Goal: Find specific page/section: Find specific page/section

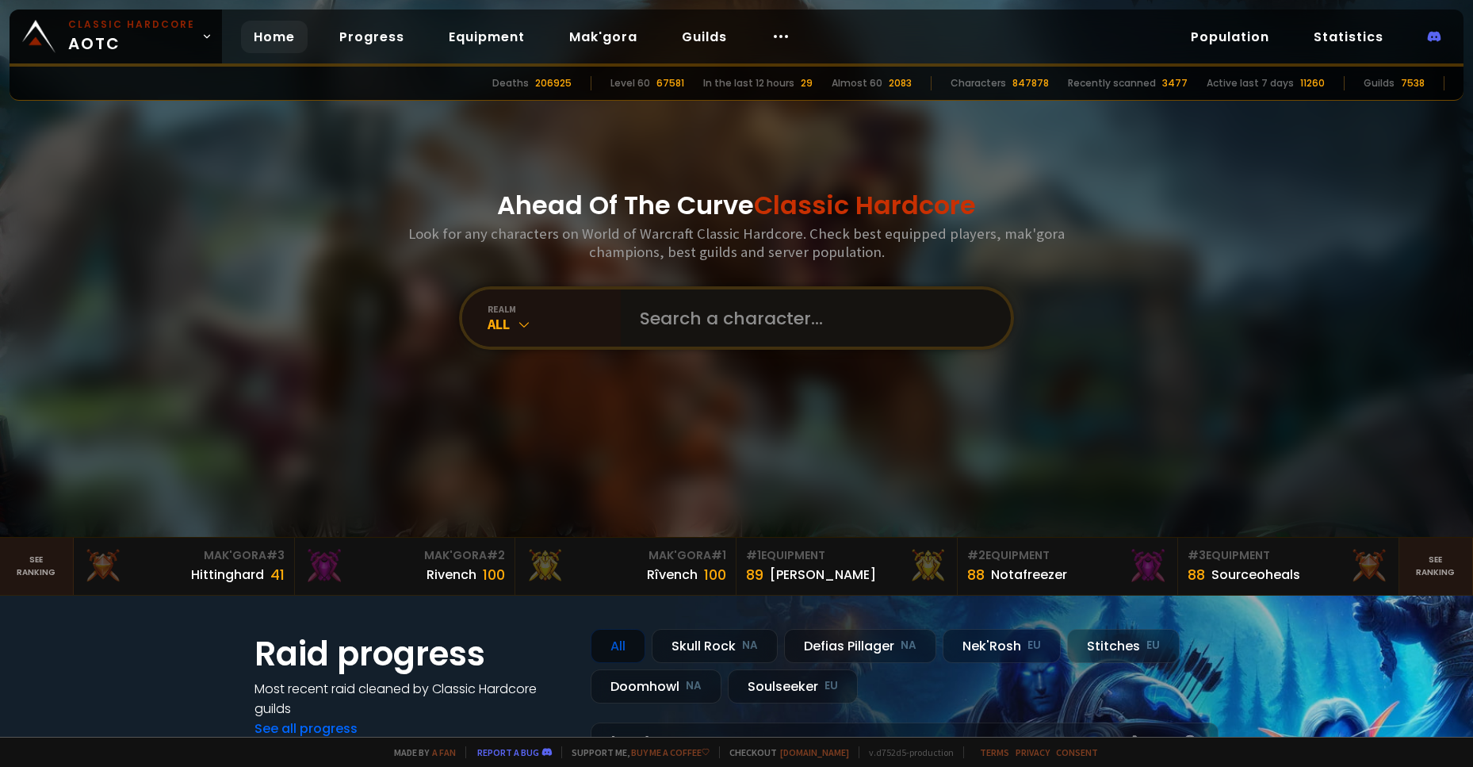
click at [680, 314] on input "text" at bounding box center [811, 317] width 362 height 57
type input "jaoko"
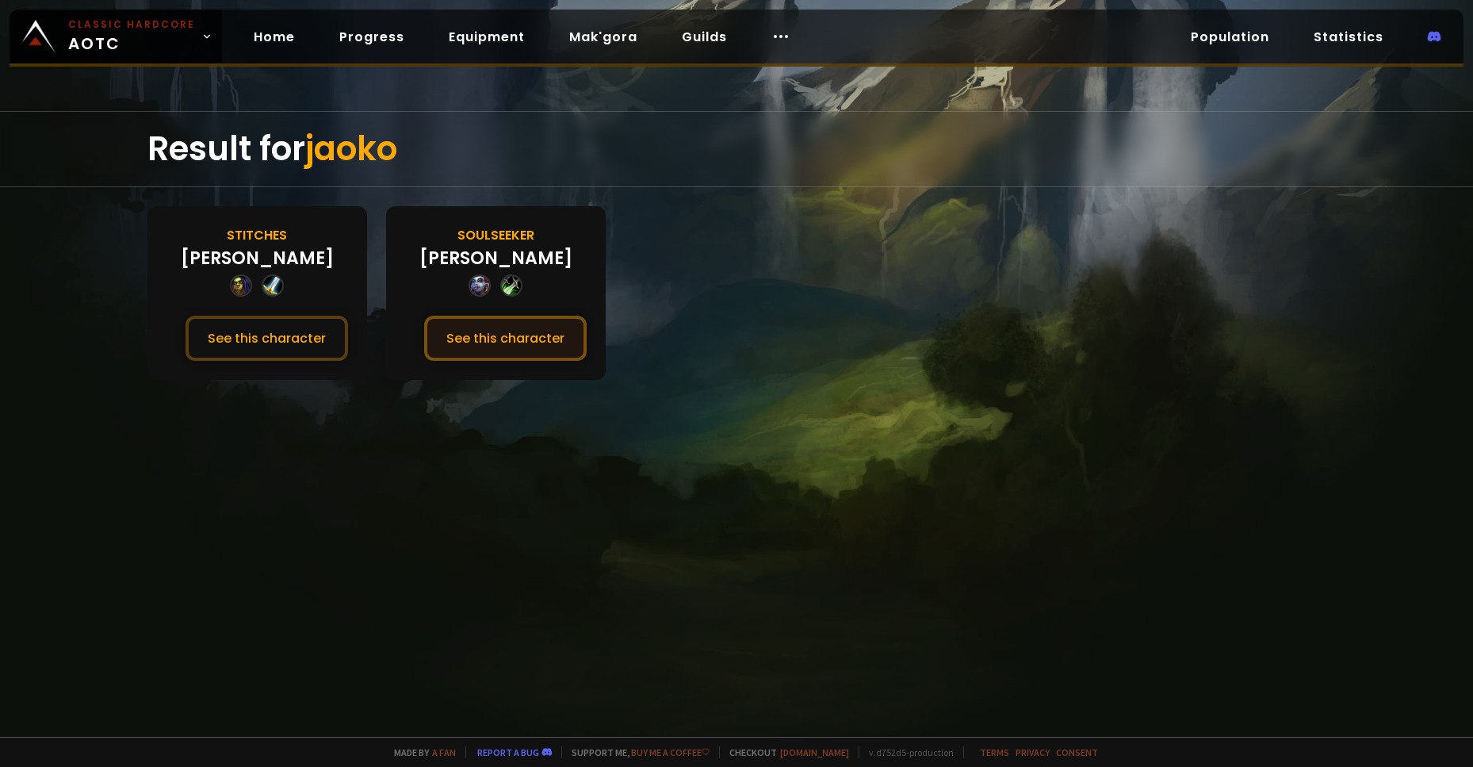
click at [494, 341] on button "See this character" at bounding box center [505, 338] width 163 height 45
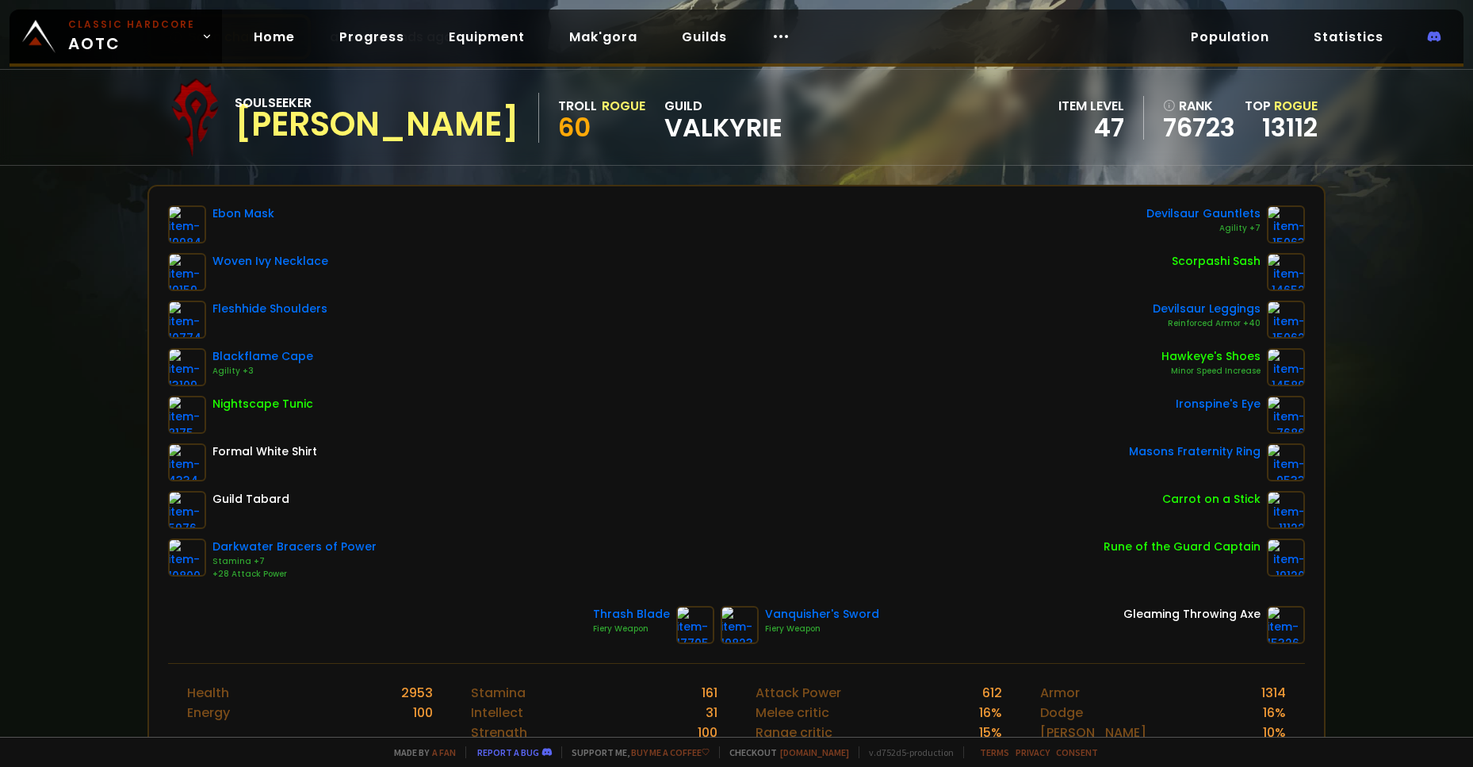
scroll to position [109, 0]
